Goal: Transaction & Acquisition: Purchase product/service

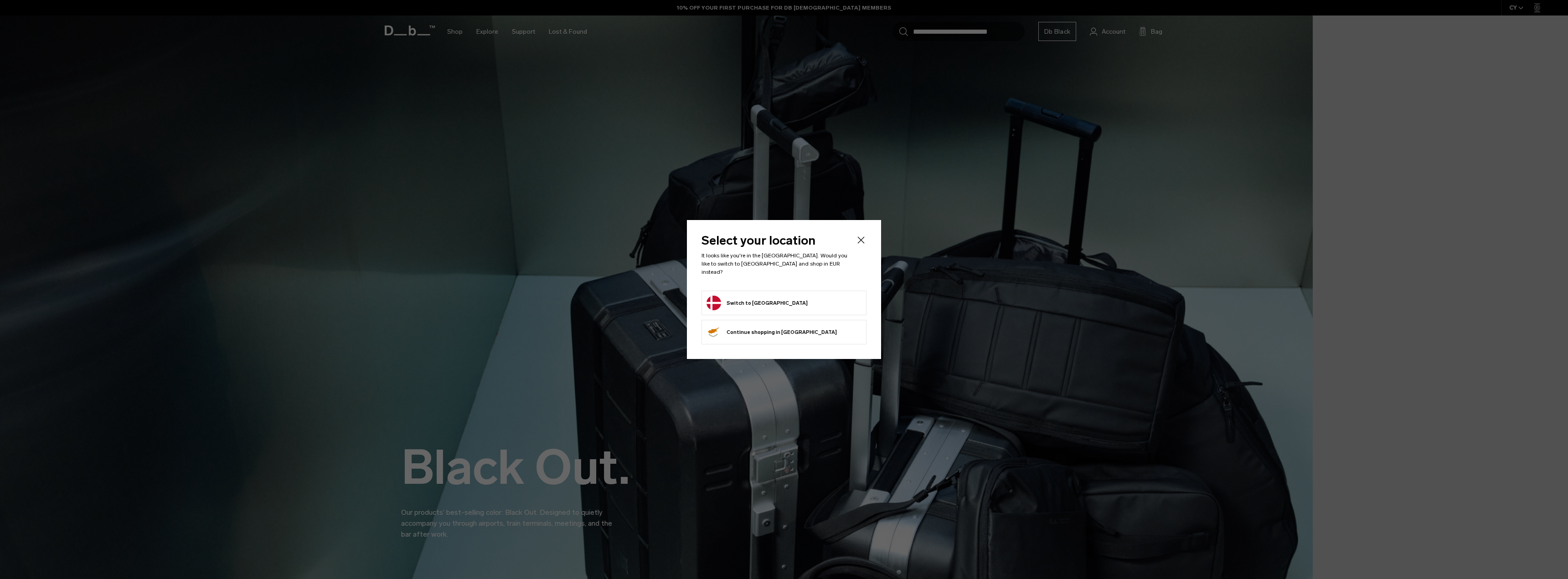
click at [761, 299] on button "Switch to Denmark" at bounding box center [757, 302] width 101 height 15
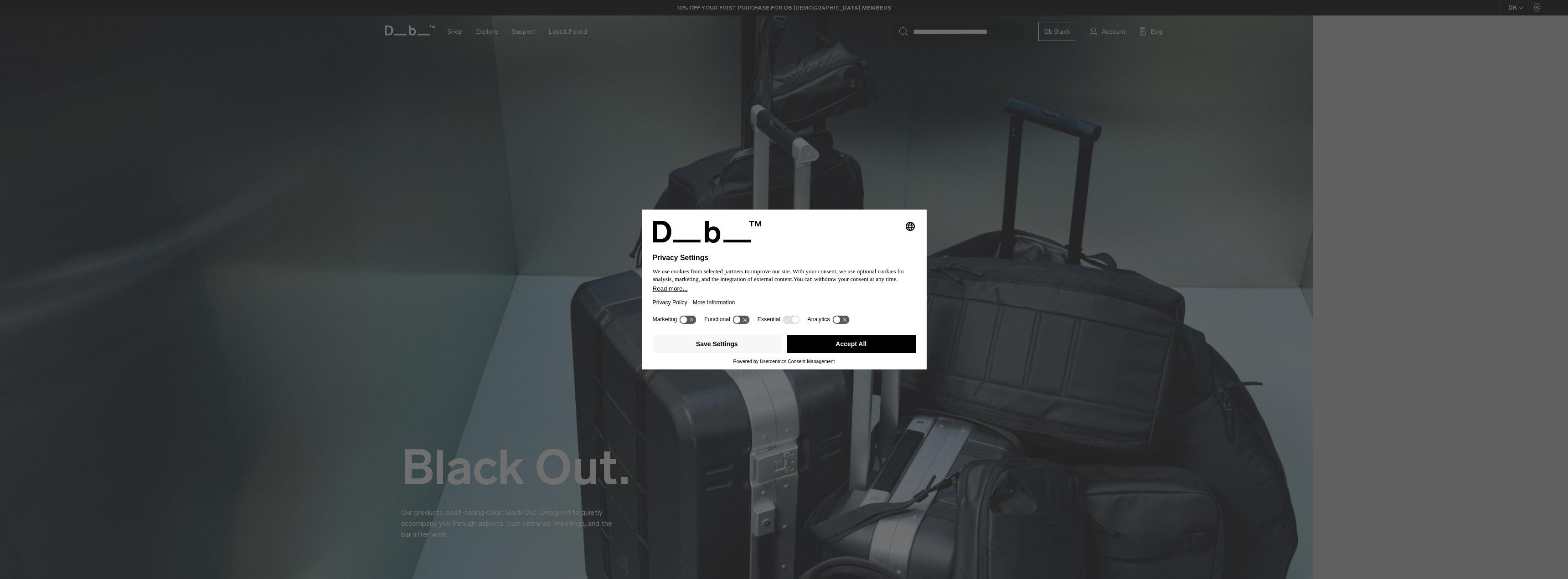
click at [893, 342] on button "Accept All" at bounding box center [850, 343] width 129 height 19
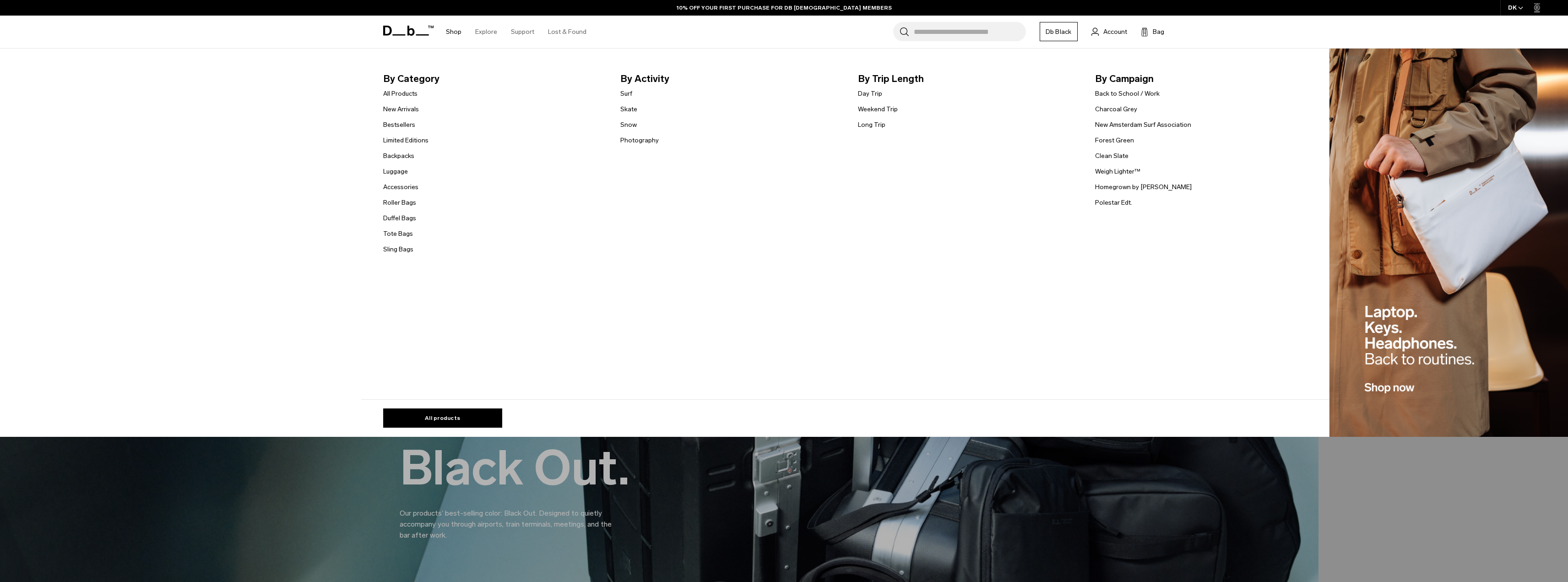
click at [450, 30] on link "Shop" at bounding box center [454, 32] width 16 height 33
click at [406, 120] on link "Bestsellers" at bounding box center [399, 125] width 32 height 10
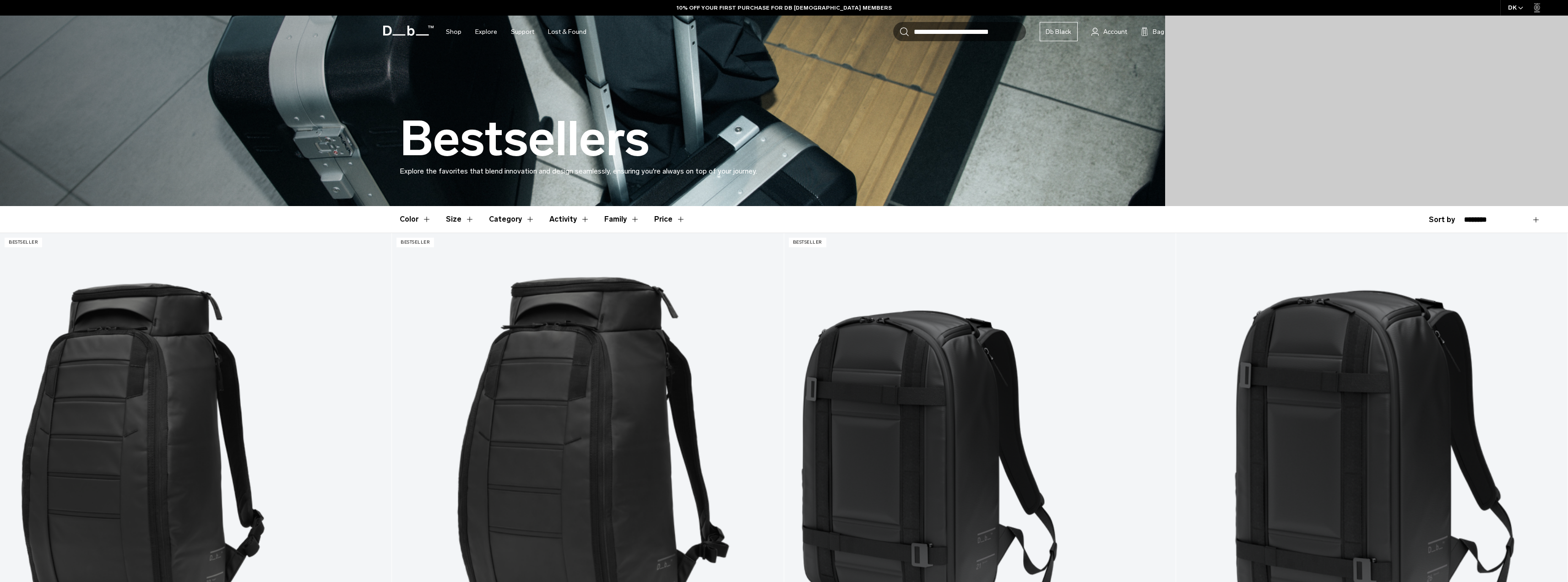
scroll to position [92, 0]
click at [666, 218] on button "Price" at bounding box center [670, 219] width 32 height 27
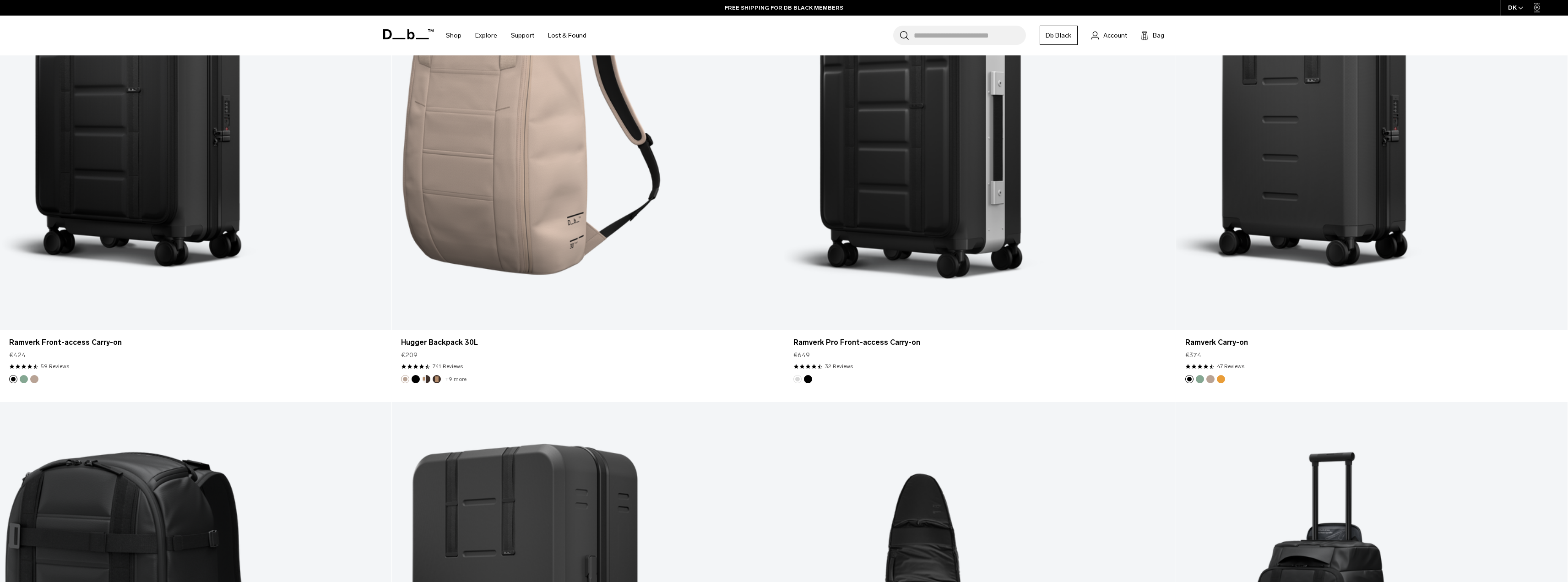
scroll to position [1877, 0]
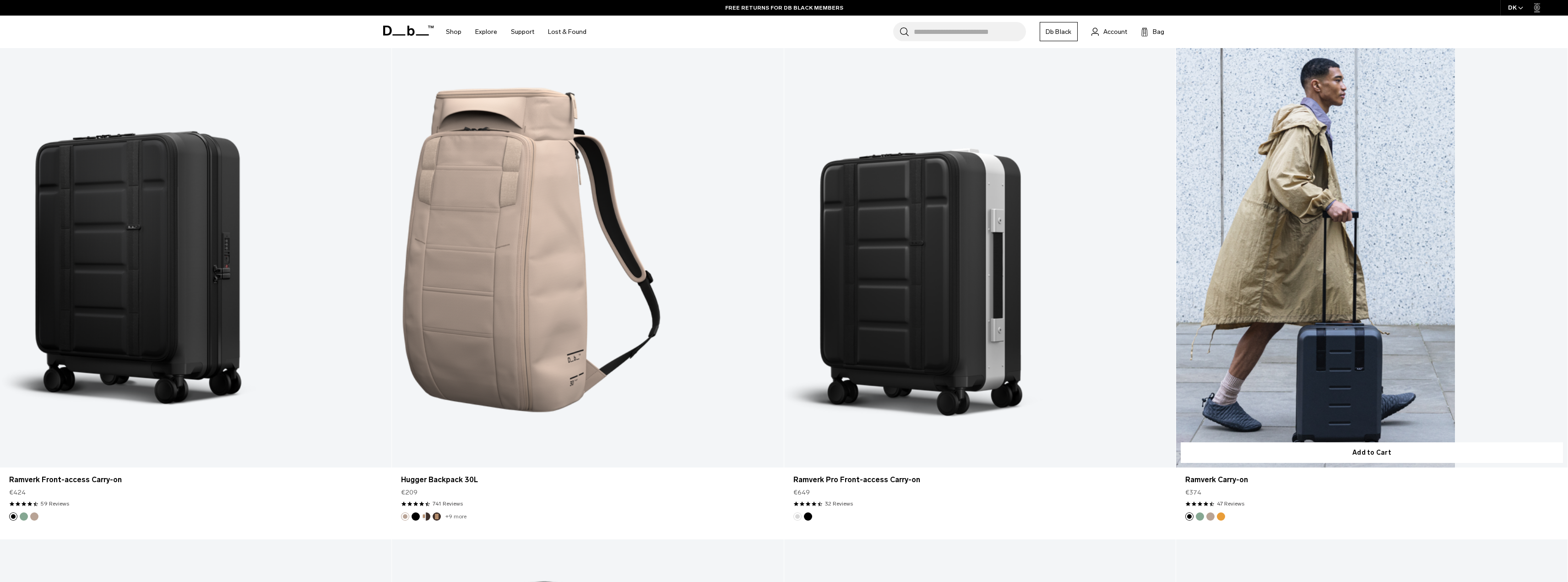
click at [1203, 516] on button "Green Ray" at bounding box center [1200, 517] width 8 height 8
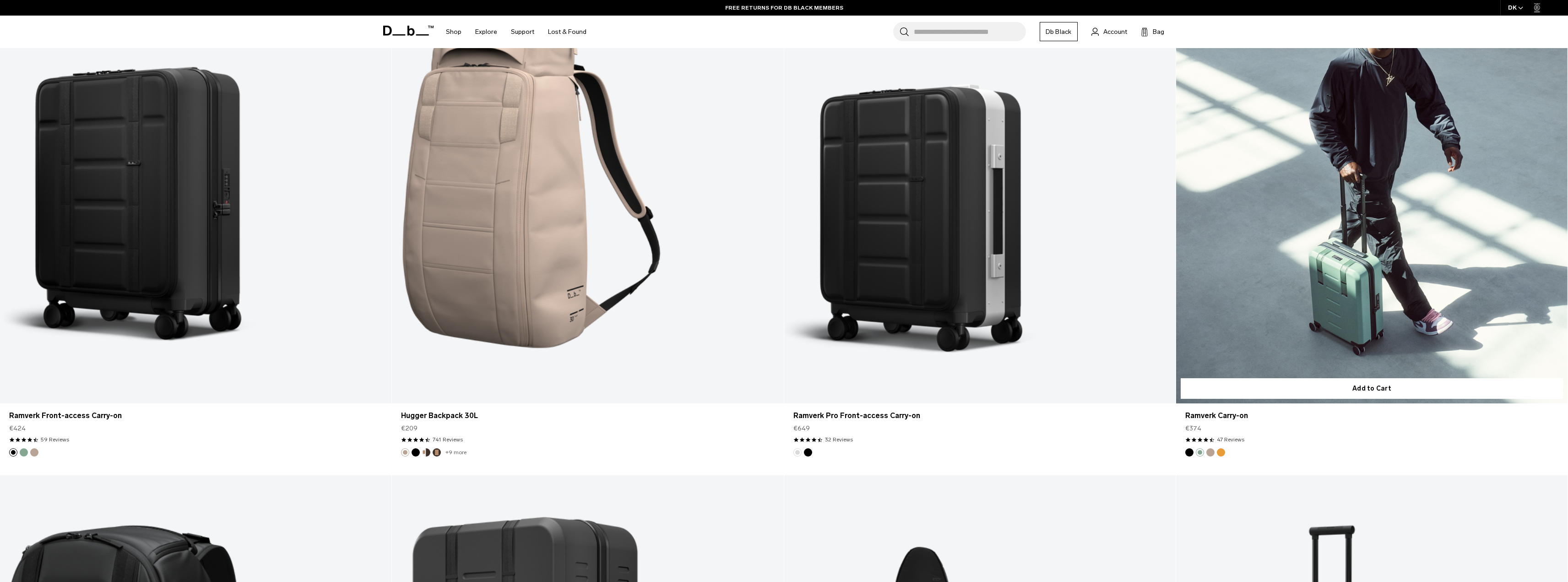
scroll to position [1813, 0]
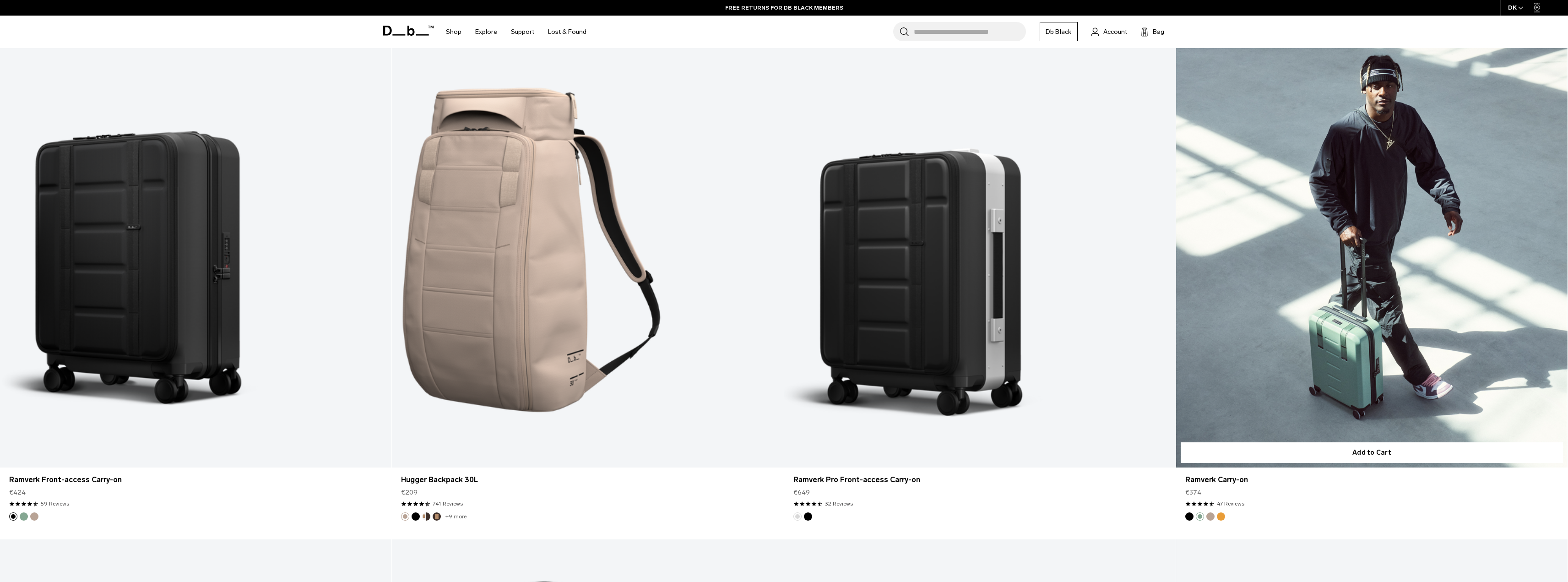
click at [1213, 516] on button "Fogbow Beige" at bounding box center [1210, 517] width 8 height 8
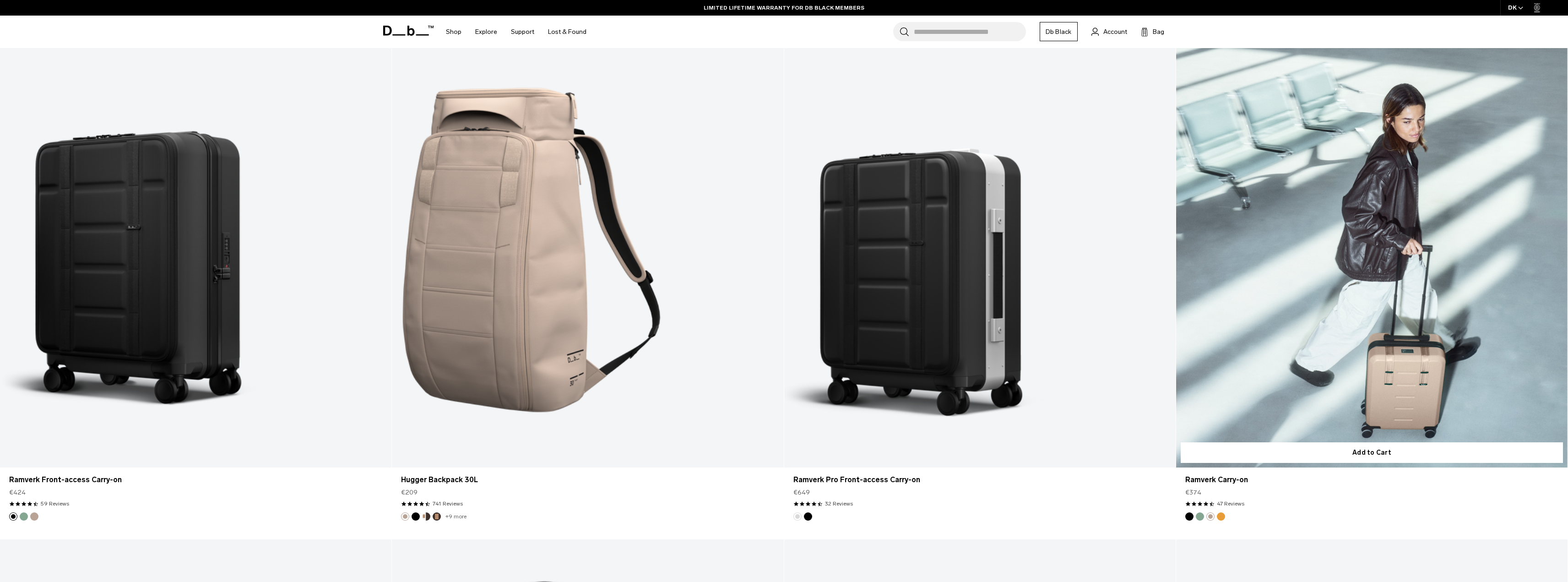
click at [1222, 516] on button "Parhelion Orange" at bounding box center [1221, 517] width 8 height 8
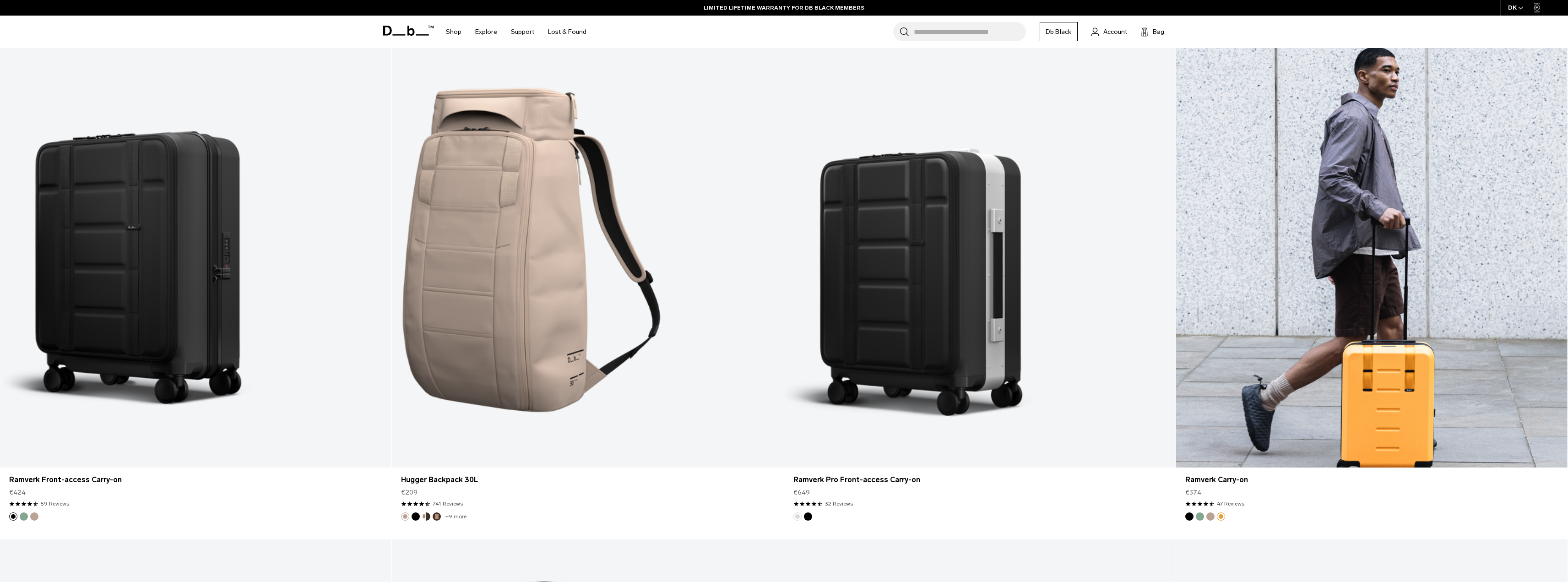
click at [1185, 518] on img "Black Out" at bounding box center [1189, 517] width 10 height 10
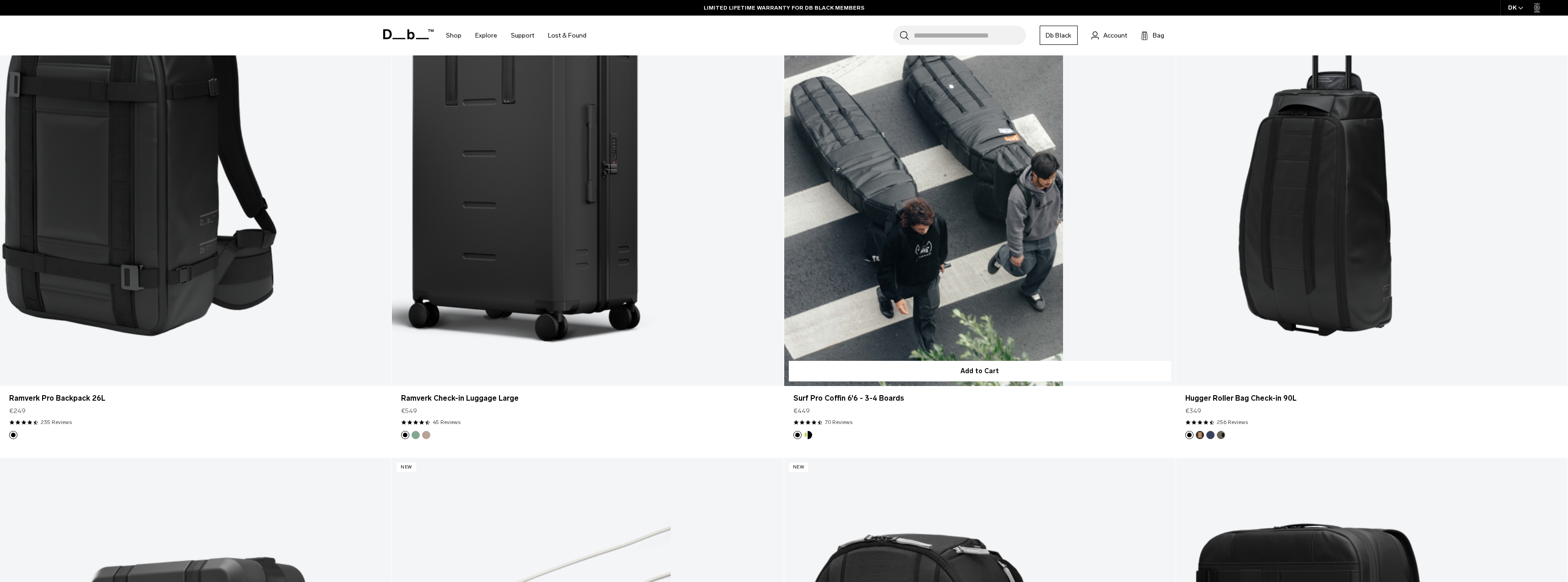
scroll to position [2317, 0]
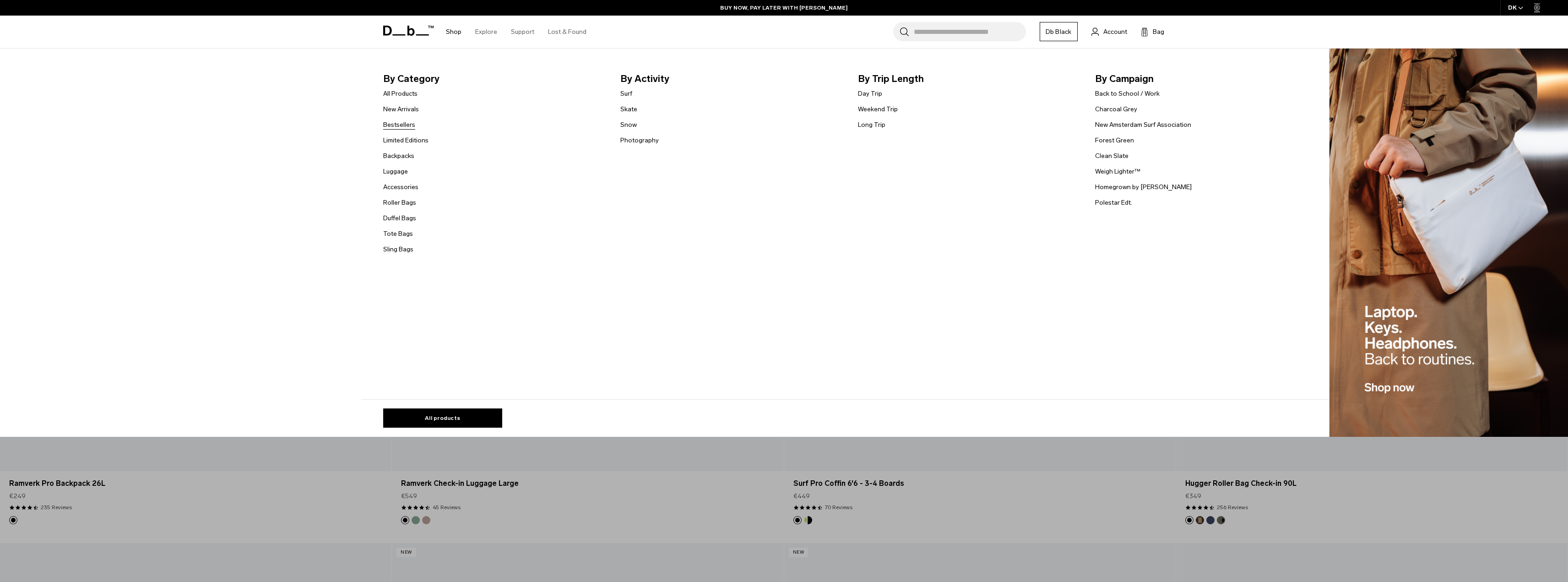
click at [399, 121] on link "Bestsellers" at bounding box center [399, 125] width 32 height 10
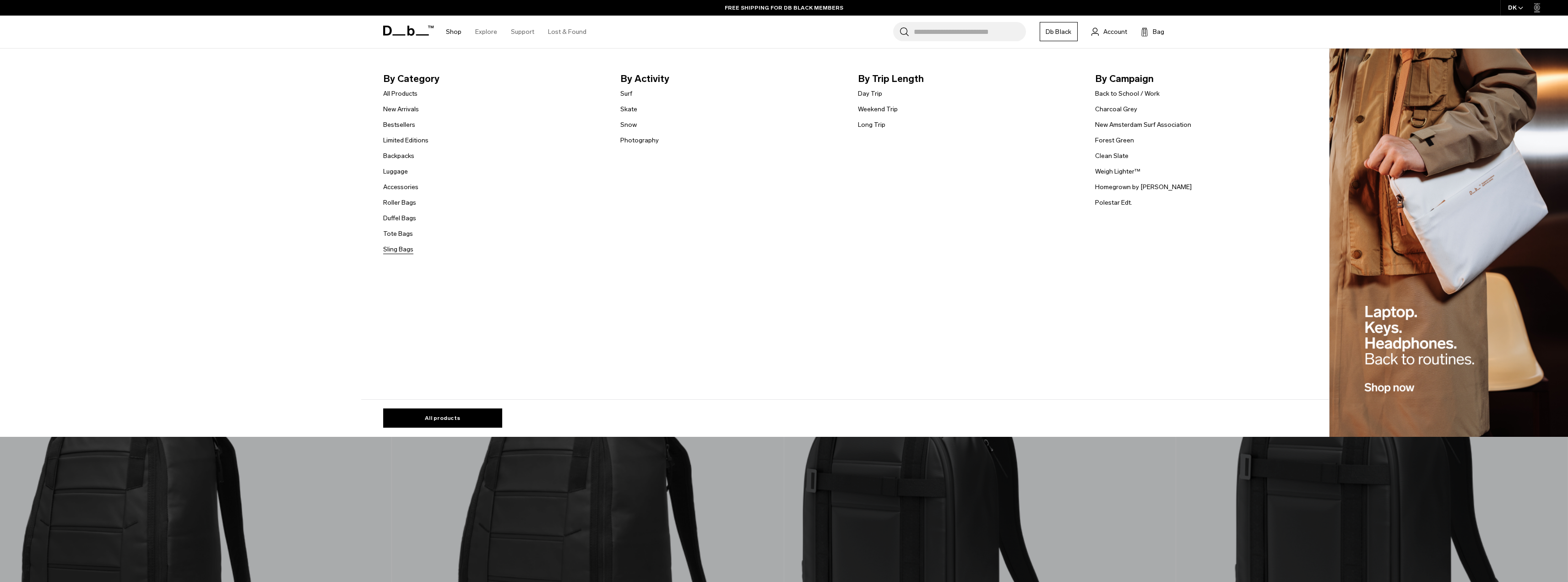
click at [405, 248] on link "Sling Bags" at bounding box center [398, 250] width 31 height 10
